Goal: Transaction & Acquisition: Download file/media

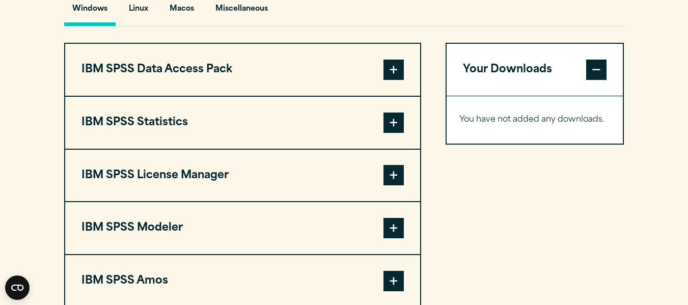
scroll to position [781, 0]
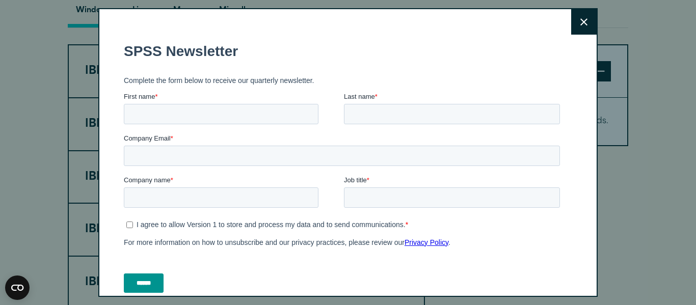
click at [582, 25] on button "Close" at bounding box center [583, 21] width 25 height 25
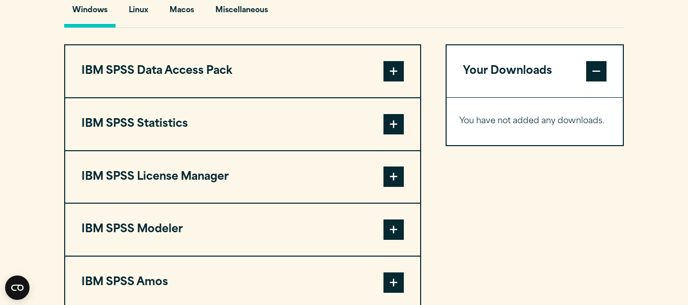
click at [398, 122] on span at bounding box center [394, 124] width 20 height 20
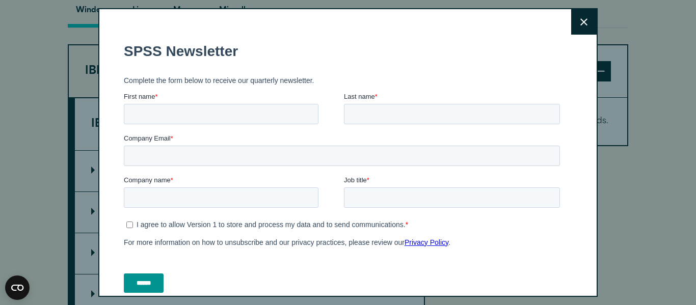
click at [571, 28] on button "Close" at bounding box center [583, 21] width 25 height 25
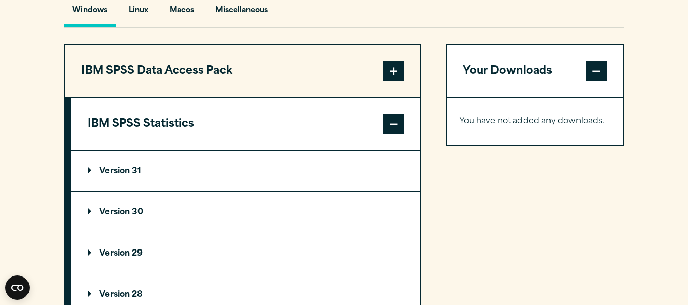
click at [260, 213] on summary "Version 30" at bounding box center [245, 212] width 349 height 41
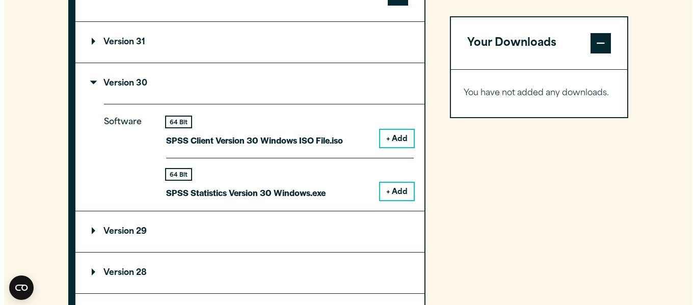
scroll to position [910, 0]
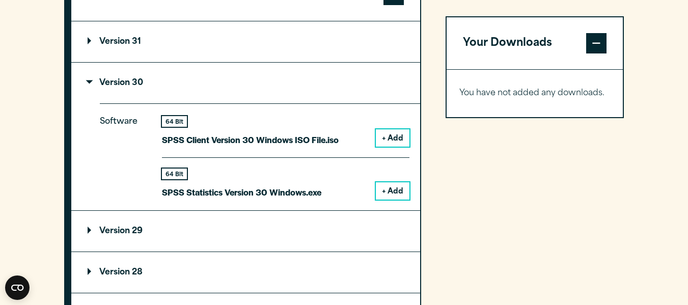
click at [398, 196] on button "+ Add" at bounding box center [393, 190] width 34 height 17
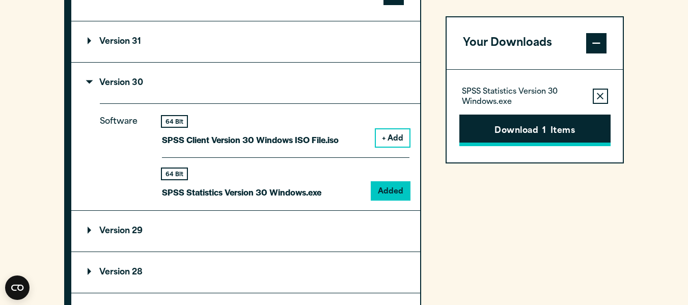
click at [520, 124] on button "Download 1 Items" at bounding box center [534, 131] width 151 height 32
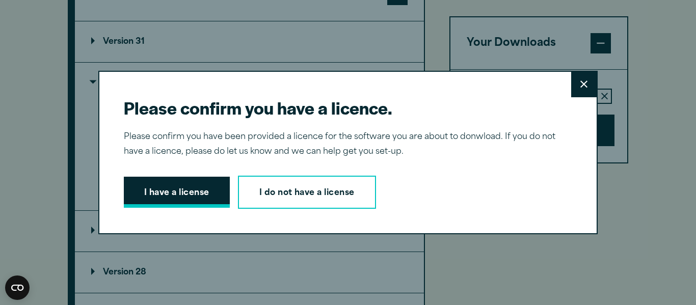
click at [199, 196] on button "I have a license" at bounding box center [177, 193] width 106 height 32
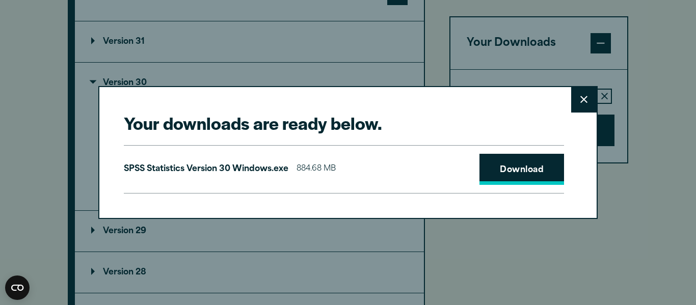
click at [505, 177] on link "Download" at bounding box center [521, 170] width 85 height 32
